Goal: Task Accomplishment & Management: Manage account settings

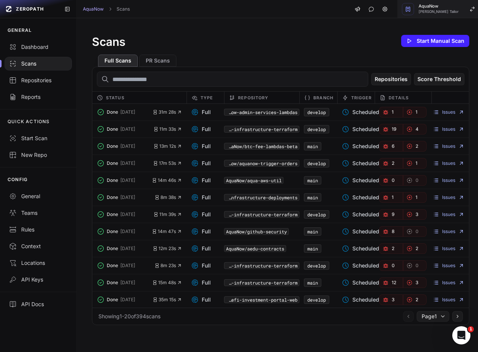
click at [408, 8] on button "AquaNow Dhaval Hemantkumar Tailor" at bounding box center [440, 9] width 87 height 18
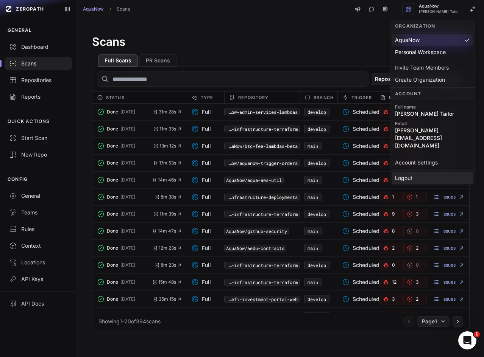
click at [404, 172] on div "Logout" at bounding box center [432, 178] width 81 height 12
